Goal: Communication & Community: Answer question/provide support

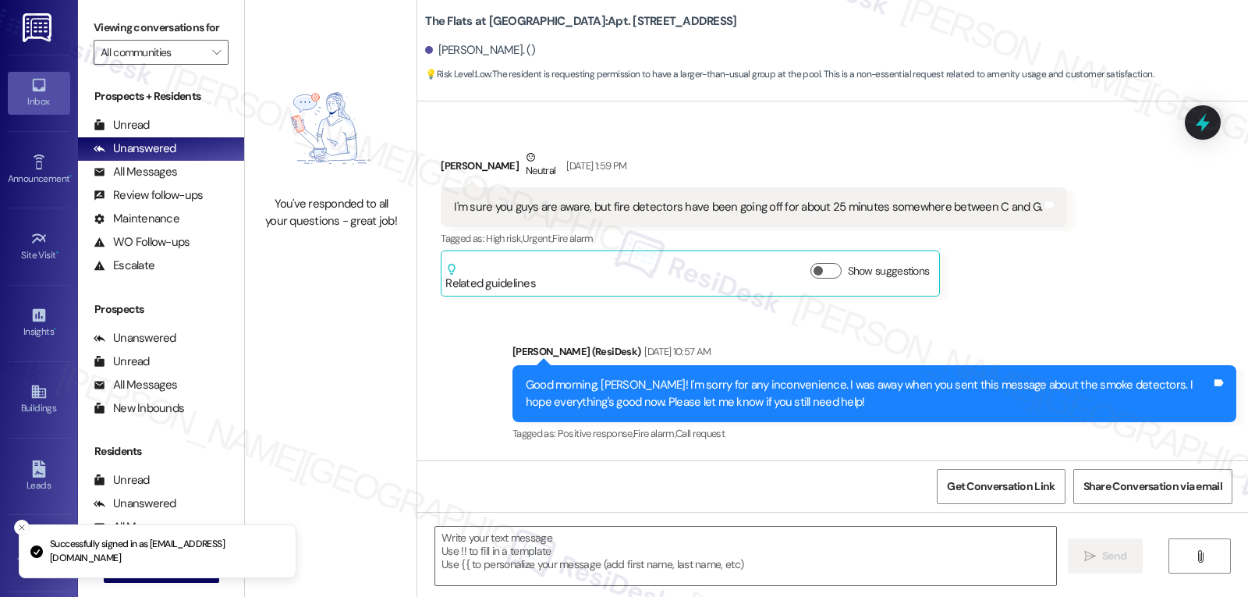
scroll to position [10394, 0]
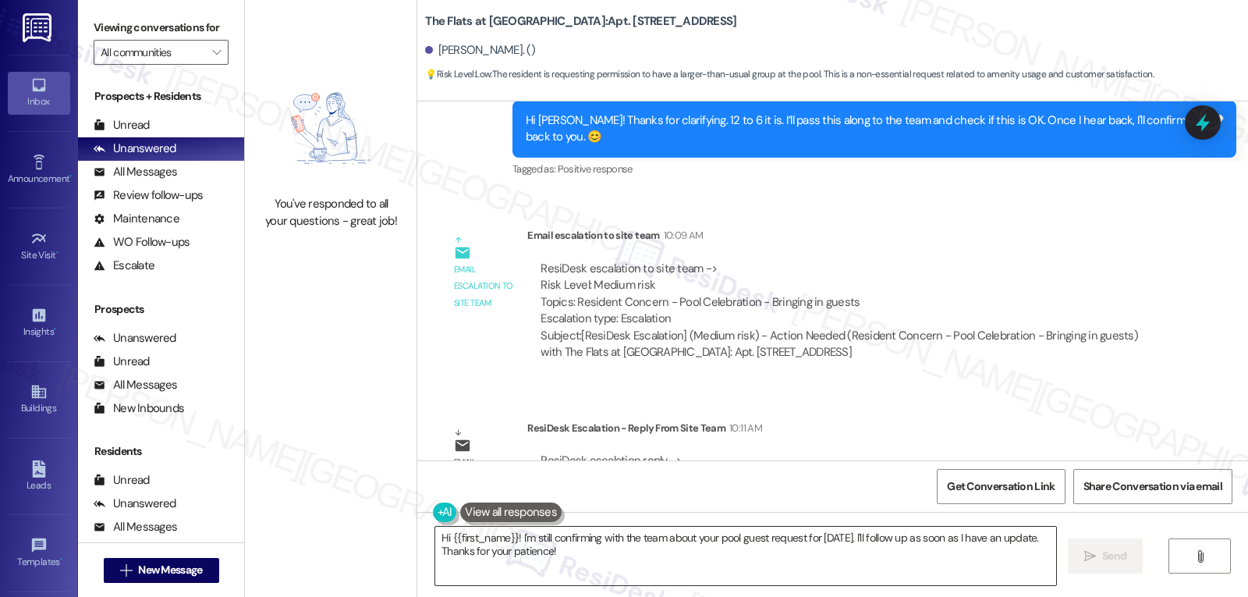
click at [608, 557] on textarea "Hi {{first_name}}! I'm still confirming with the team about your pool guest req…" at bounding box center [745, 555] width 621 height 58
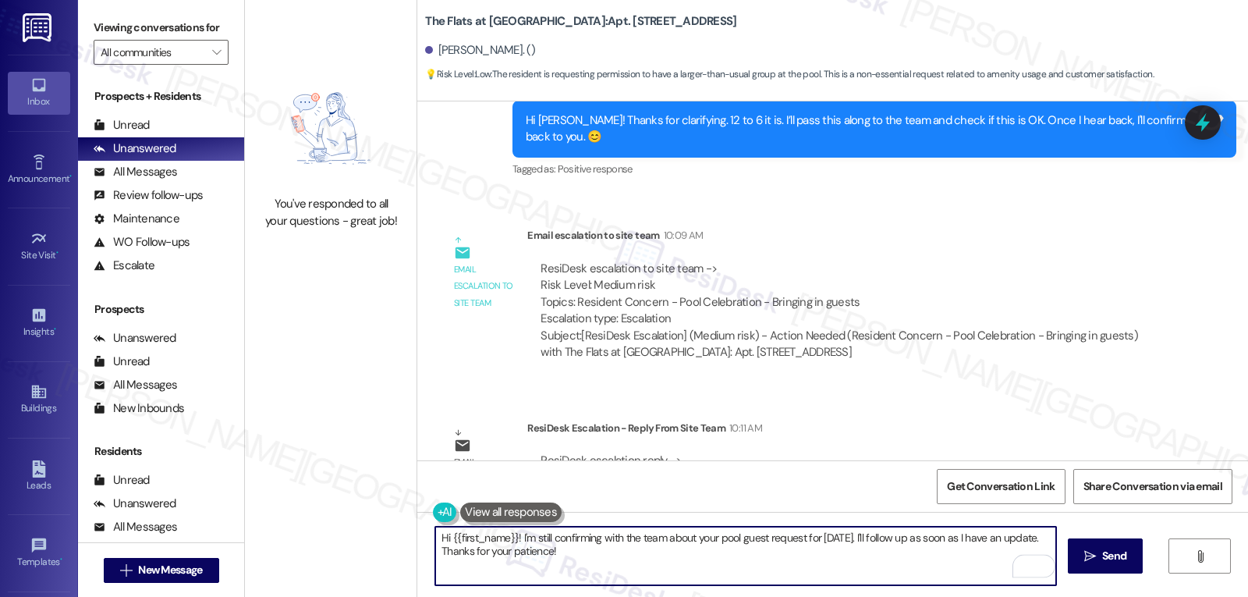
drag, startPoint x: 512, startPoint y: 539, endPoint x: 987, endPoint y: 633, distance: 484.3
click at [987, 596] on html "Inbox Go to Inbox Announcement • Send A Text Announcement Site Visit • Go to Si…" at bounding box center [624, 298] width 1248 height 597
paste textarea "absolutely fine with us, and we really appreciate you checking in first. Hope y…"
type textarea "Hi {{first_name}}! I got an update from the site management team! It's absolute…"
click at [1093, 566] on button " Send" at bounding box center [1106, 555] width 76 height 35
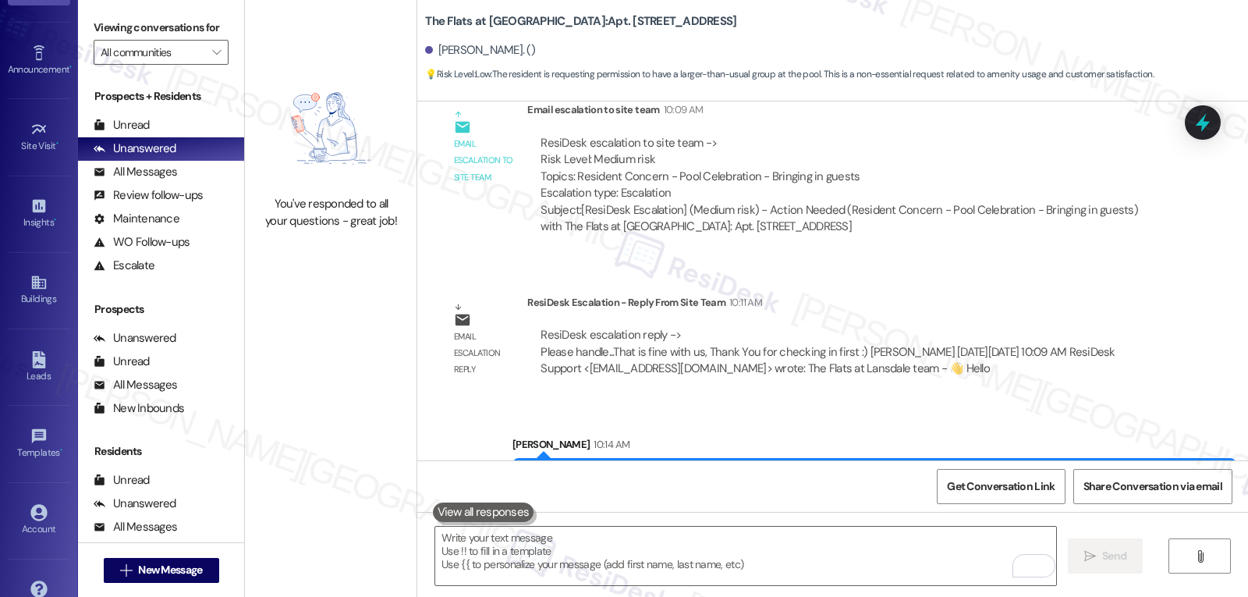
scroll to position [147, 0]
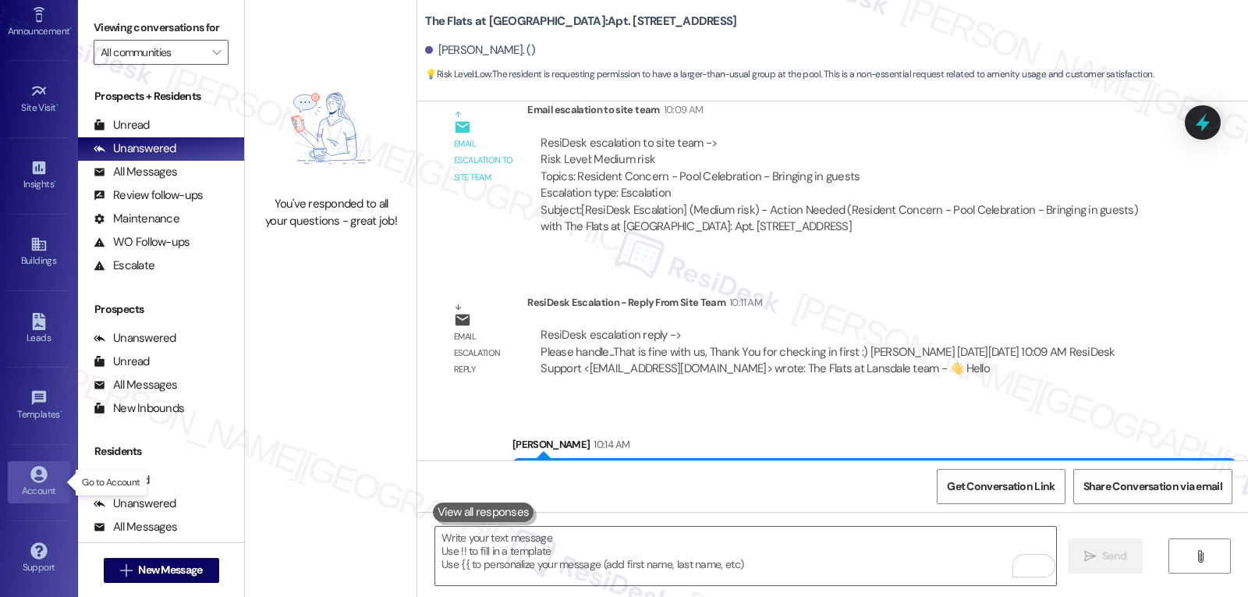
click at [39, 491] on div "Account" at bounding box center [39, 491] width 78 height 16
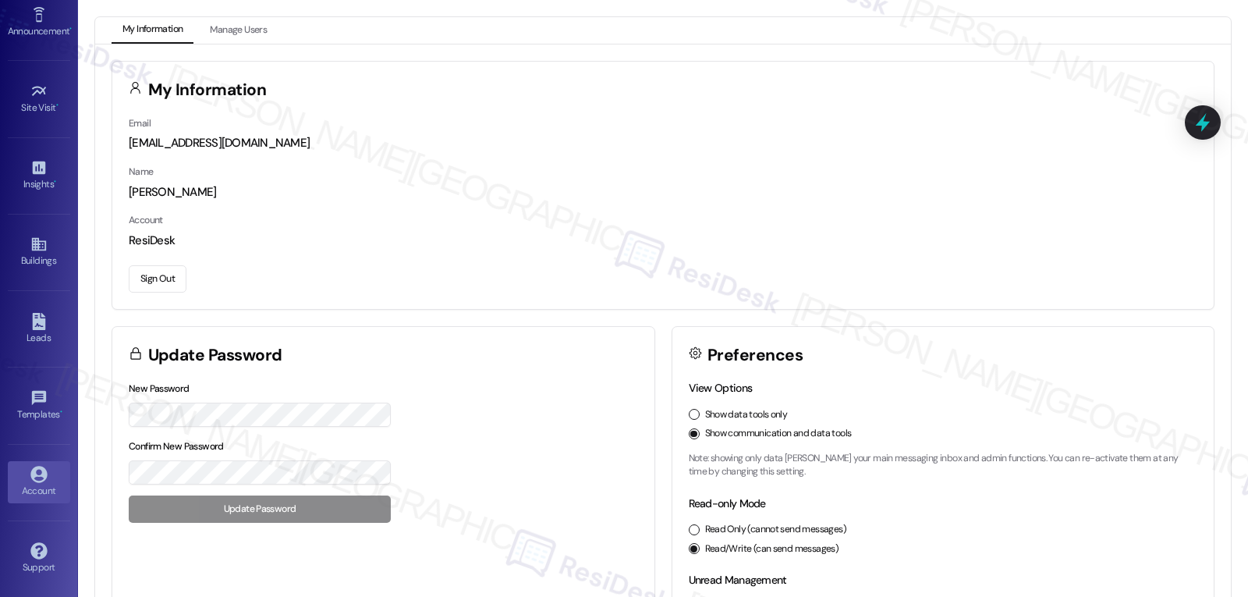
click at [147, 281] on button "Sign Out" at bounding box center [158, 278] width 58 height 27
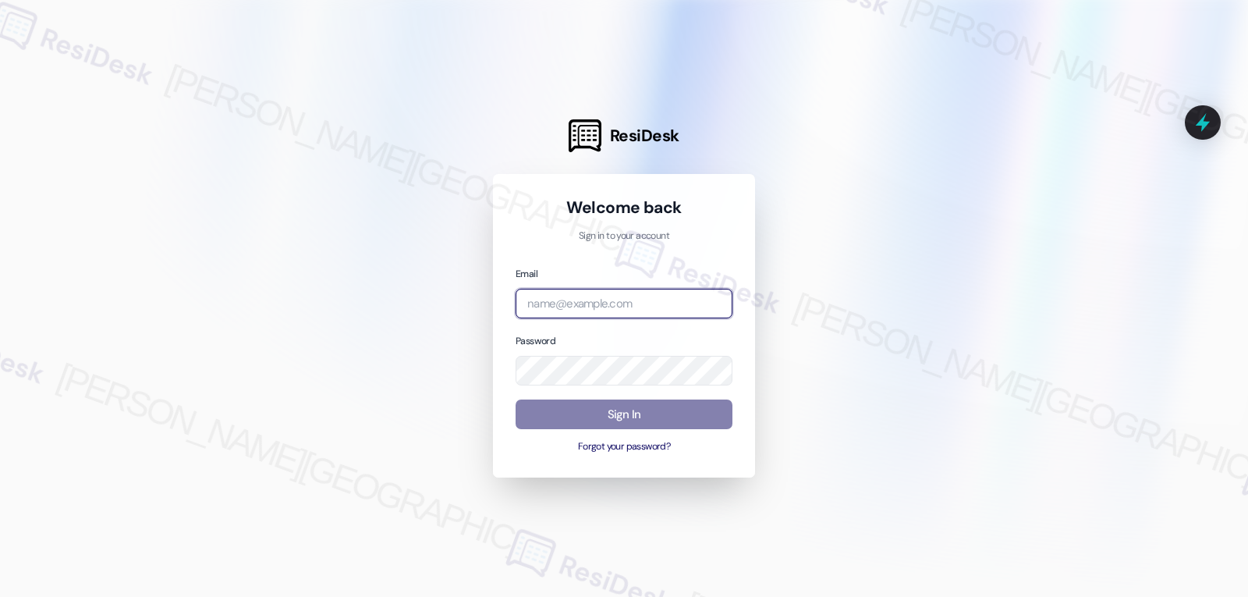
click at [678, 305] on input "email" at bounding box center [624, 304] width 217 height 30
click at [624, 303] on input "email" at bounding box center [624, 304] width 217 height 30
paste input "automated-surveys-archway_equities-jomar.punay@archway_[DOMAIN_NAME]"
type input "automated-surveys-archway_equities-jomar.punay@archway_[DOMAIN_NAME]"
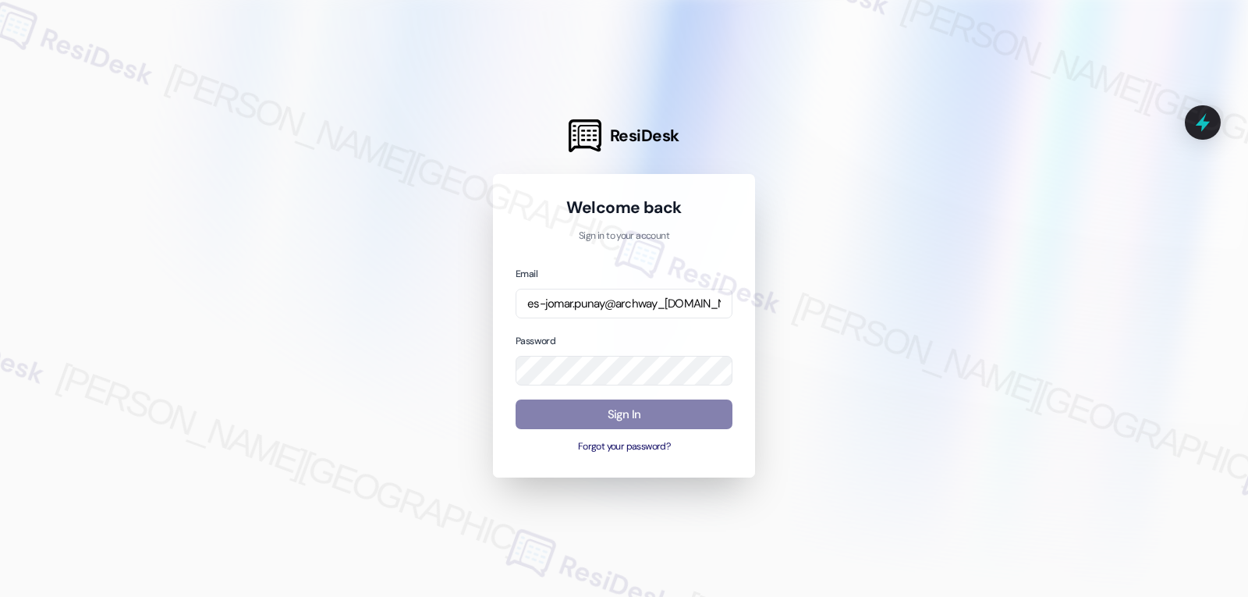
scroll to position [0, 0]
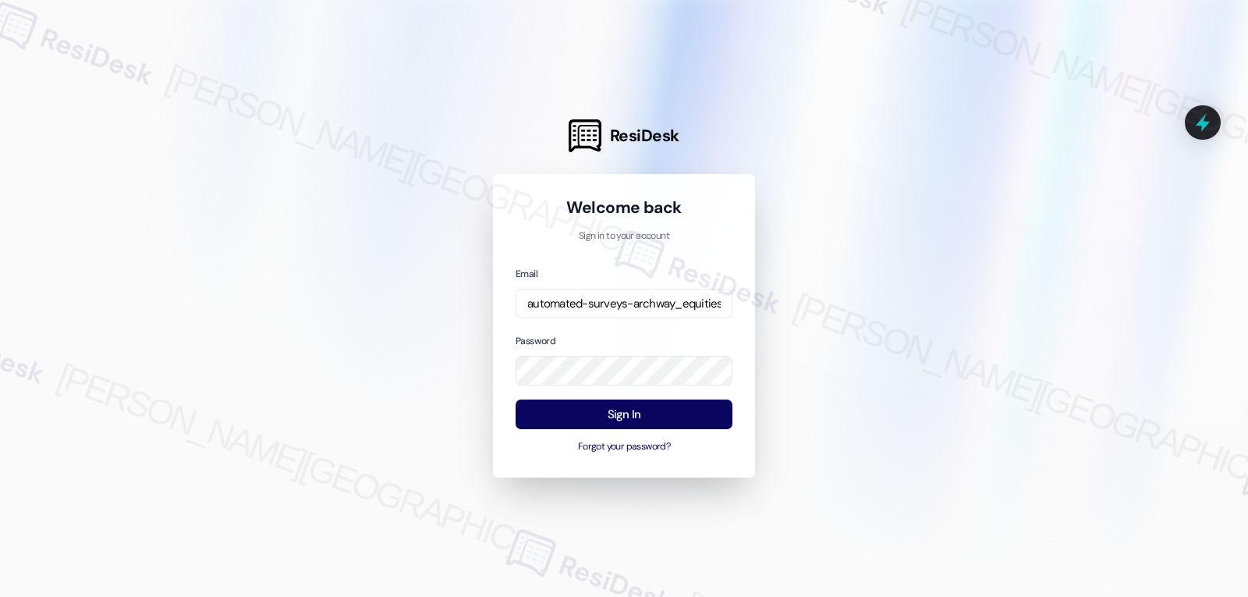
click at [647, 336] on div "Password" at bounding box center [624, 359] width 217 height 54
click at [650, 414] on button "Sign In" at bounding box center [624, 414] width 217 height 30
